Goal: Task Accomplishment & Management: Manage account settings

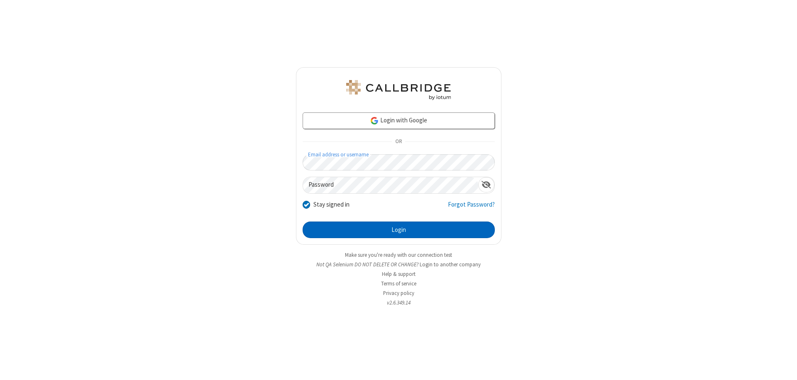
click at [398, 230] on button "Login" at bounding box center [399, 230] width 192 height 17
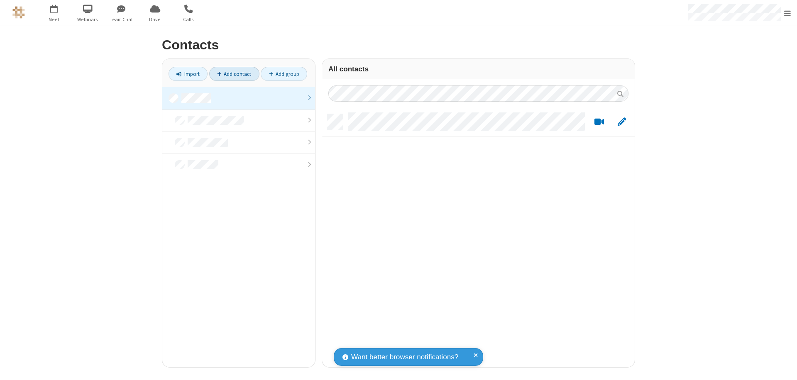
click at [239, 98] on link at bounding box center [238, 98] width 153 height 22
click at [234, 74] on link "Add contact" at bounding box center [234, 74] width 50 height 14
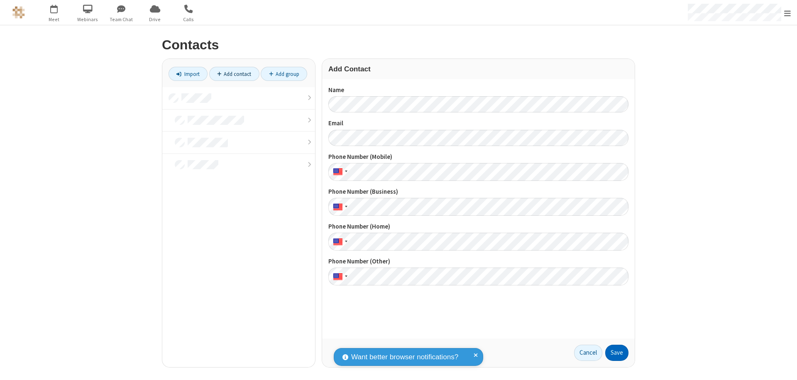
click at [617, 353] on button "Save" at bounding box center [616, 353] width 23 height 17
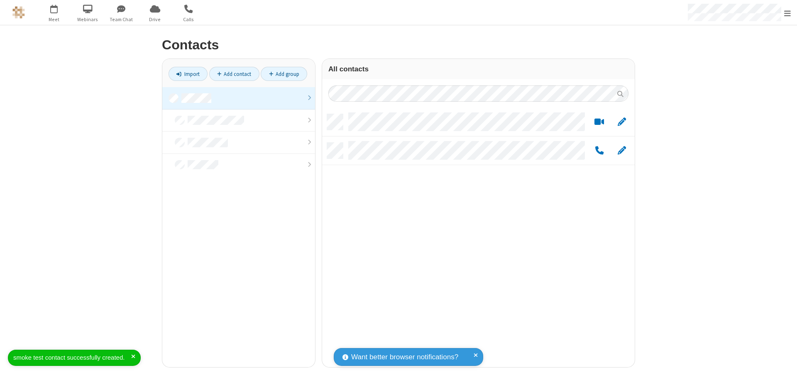
scroll to position [253, 306]
click at [234, 74] on link "Add contact" at bounding box center [234, 74] width 50 height 14
